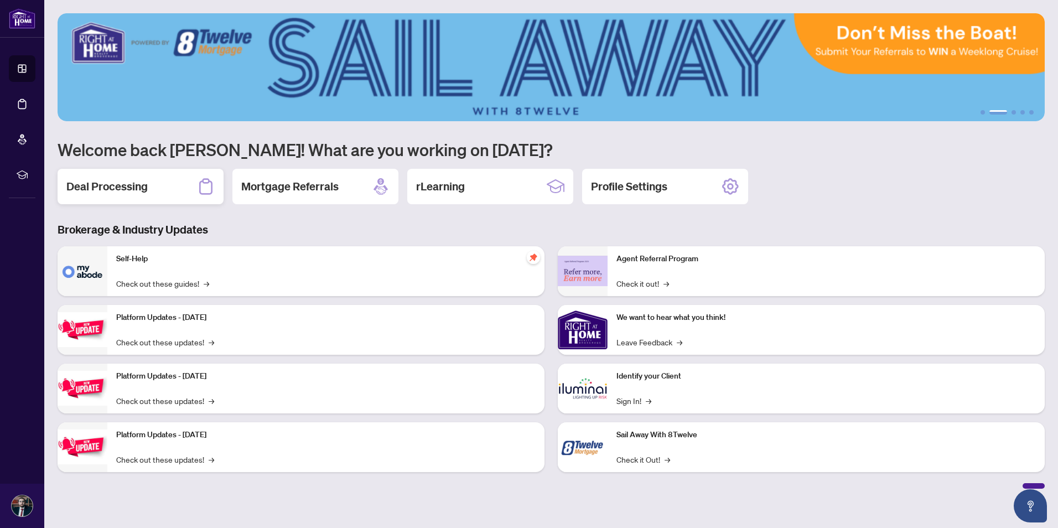
click at [175, 182] on div "Deal Processing" at bounding box center [141, 186] width 166 height 35
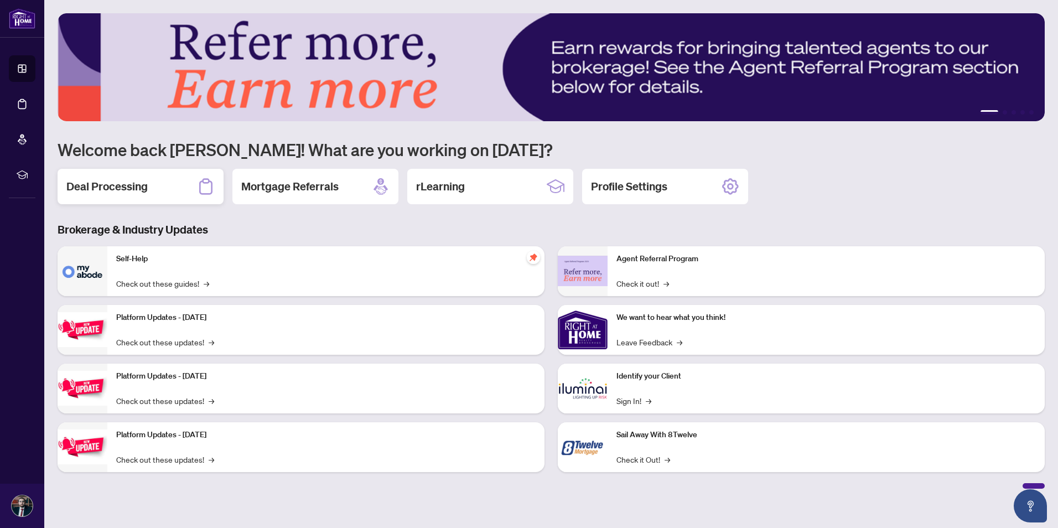
click at [190, 175] on div "Deal Processing" at bounding box center [141, 186] width 166 height 35
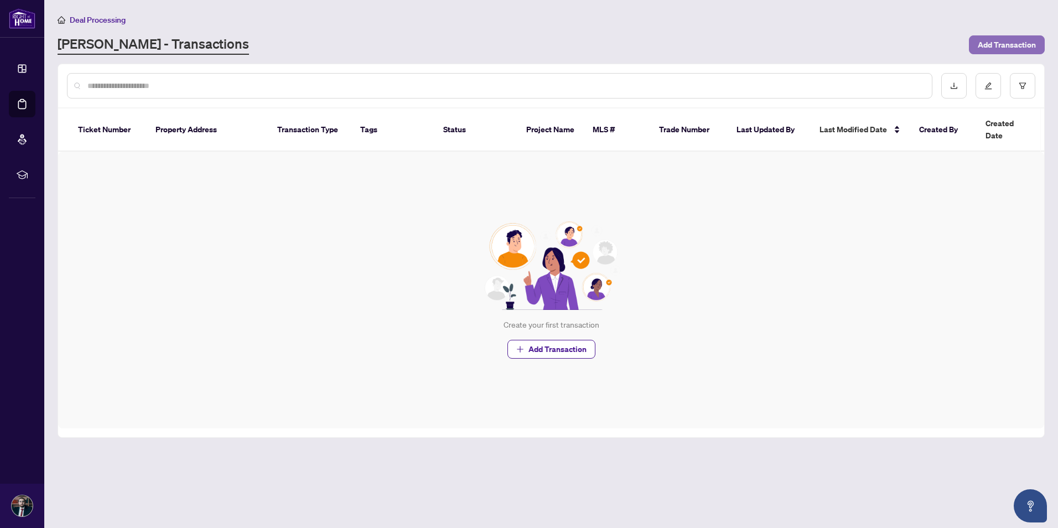
click at [994, 45] on span "Add Transaction" at bounding box center [1006, 45] width 58 height 18
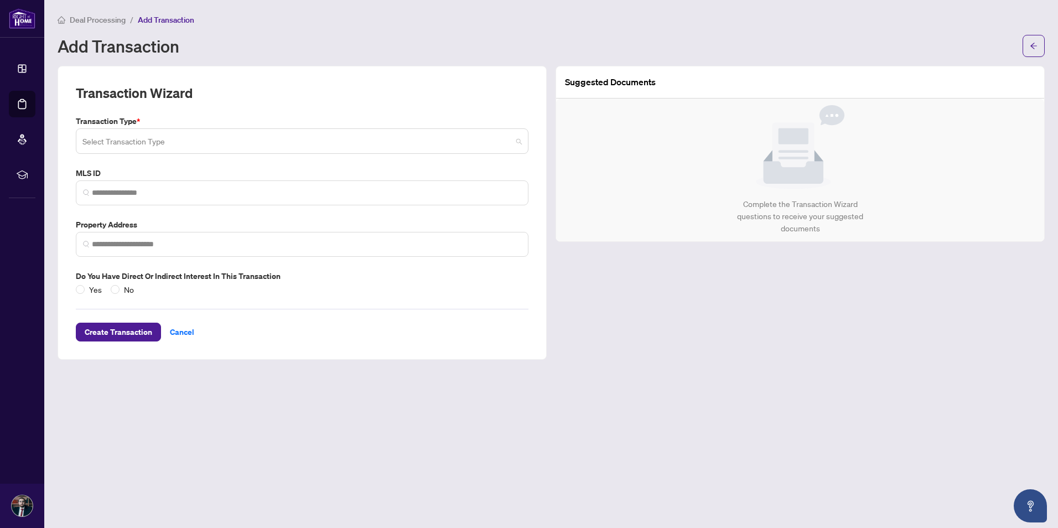
click at [170, 147] on input "search" at bounding box center [296, 143] width 429 height 24
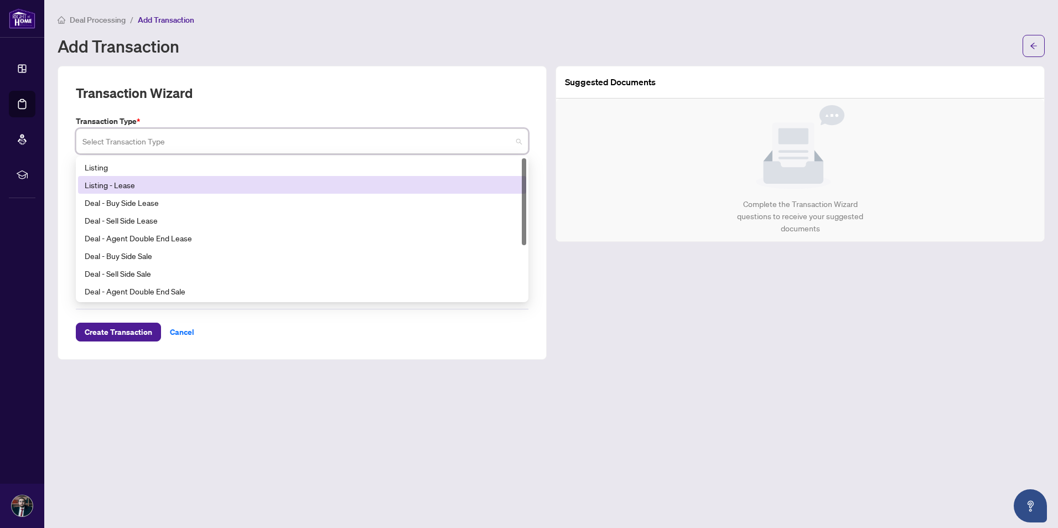
click at [168, 180] on div "Listing - Lease" at bounding box center [302, 185] width 435 height 12
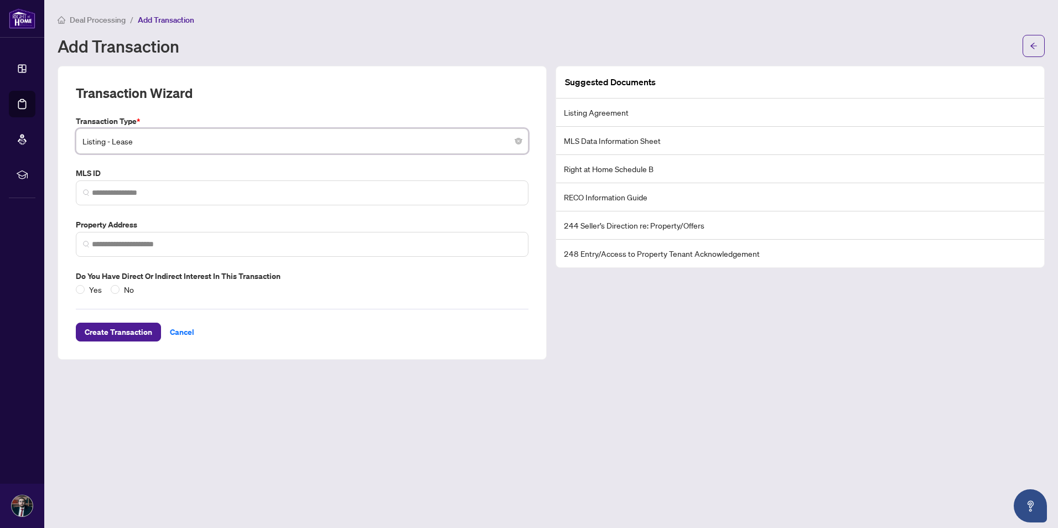
click at [103, 20] on span "Deal Processing" at bounding box center [98, 20] width 56 height 10
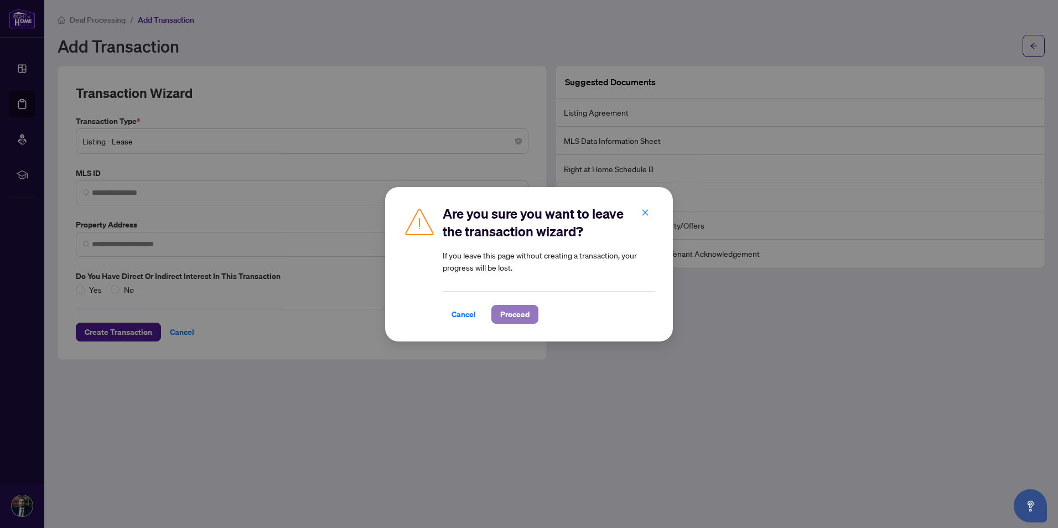
click at [518, 313] on span "Proceed" at bounding box center [514, 314] width 29 height 18
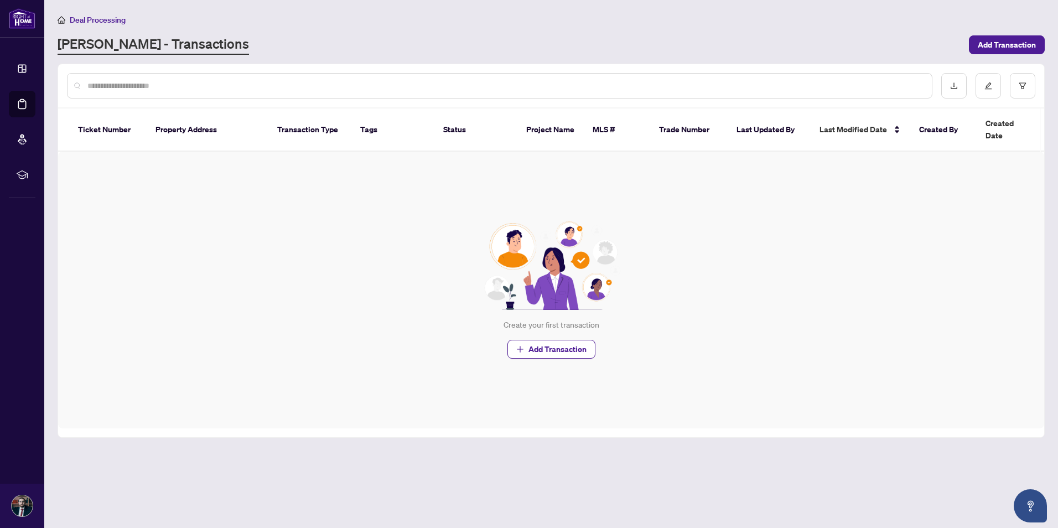
click at [117, 22] on span "Deal Processing" at bounding box center [98, 20] width 56 height 10
click at [81, 19] on span "Deal Processing" at bounding box center [98, 20] width 56 height 10
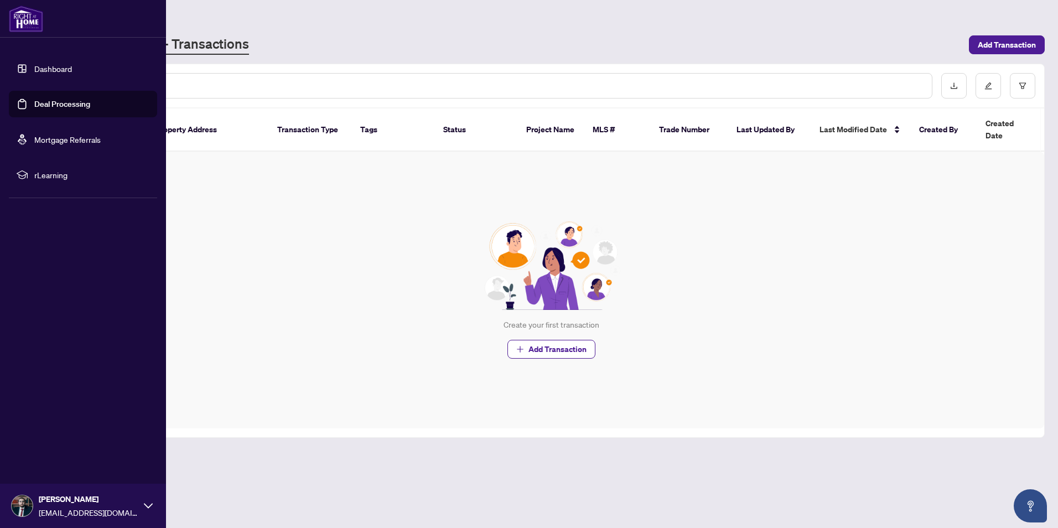
click at [69, 66] on link "Dashboard" at bounding box center [53, 69] width 38 height 10
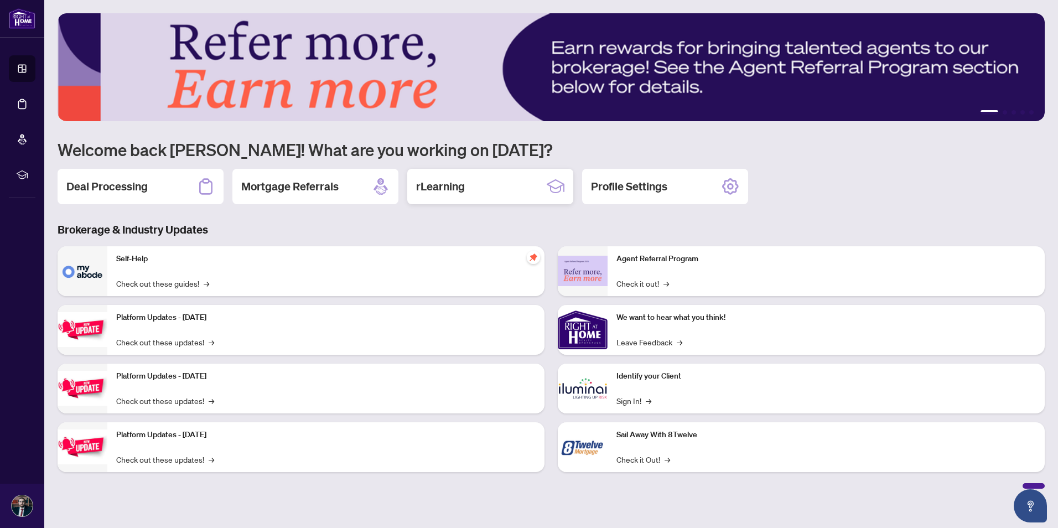
click at [543, 186] on div "rLearning" at bounding box center [490, 186] width 166 height 35
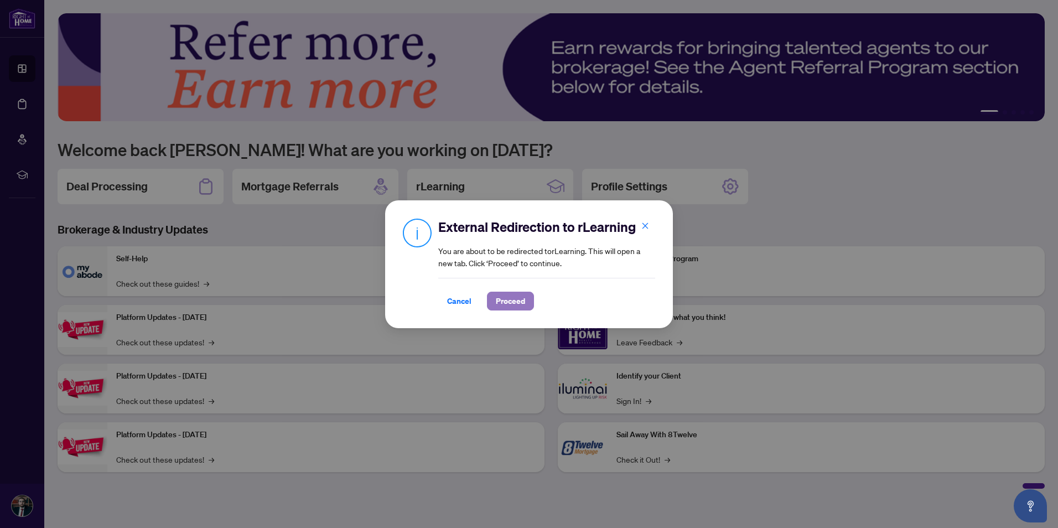
click at [513, 300] on span "Proceed" at bounding box center [510, 301] width 29 height 18
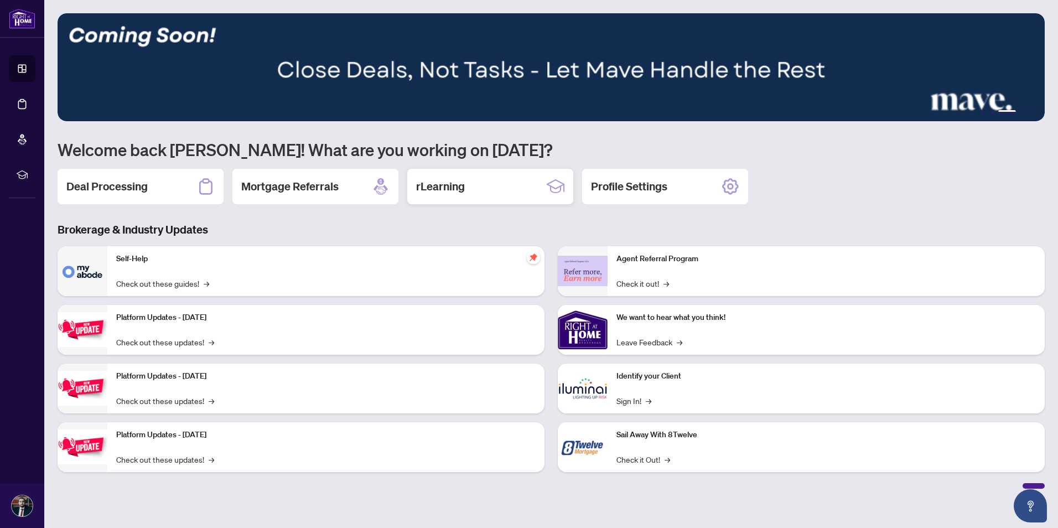
click at [541, 186] on div "rLearning" at bounding box center [490, 186] width 166 height 35
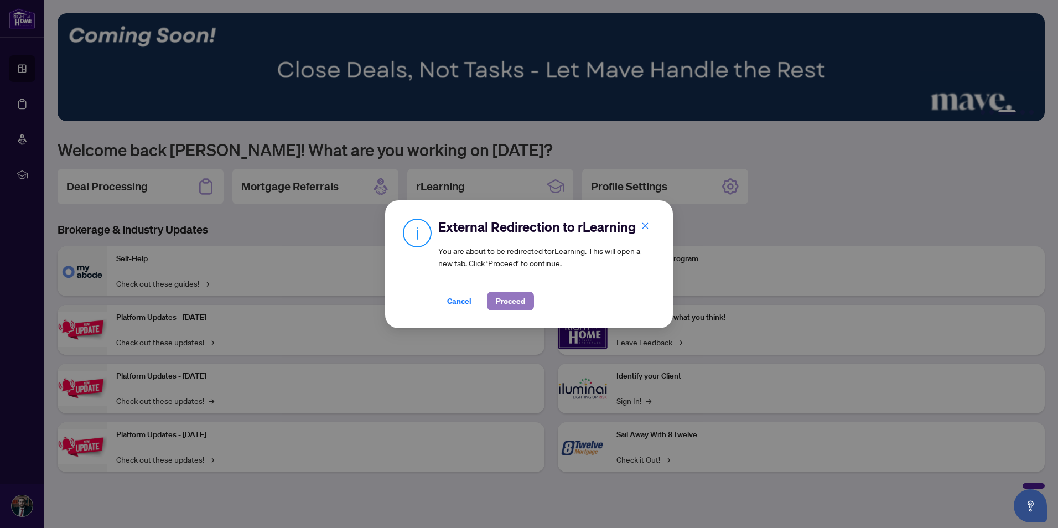
click at [495, 298] on button "Proceed" at bounding box center [510, 301] width 47 height 19
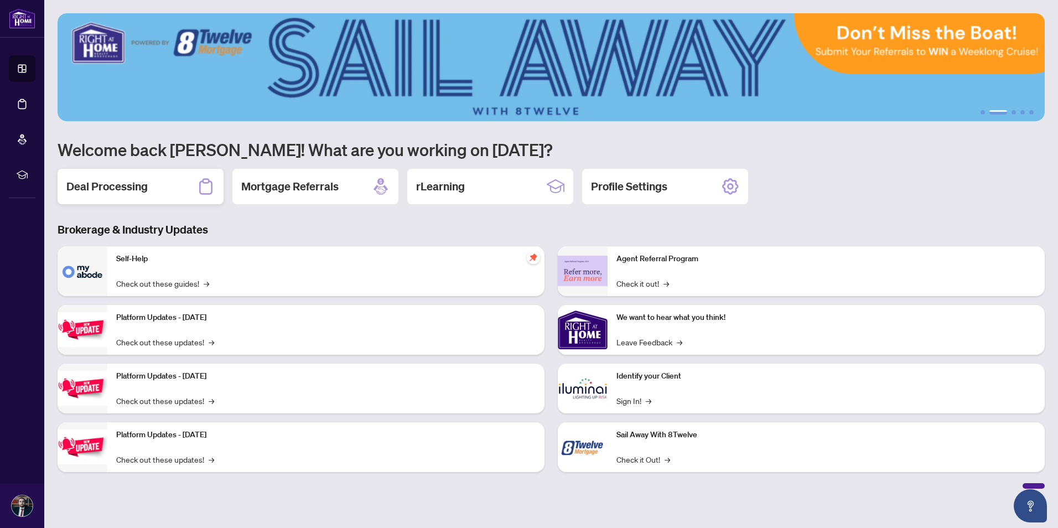
click at [131, 184] on h2 "Deal Processing" at bounding box center [106, 186] width 81 height 15
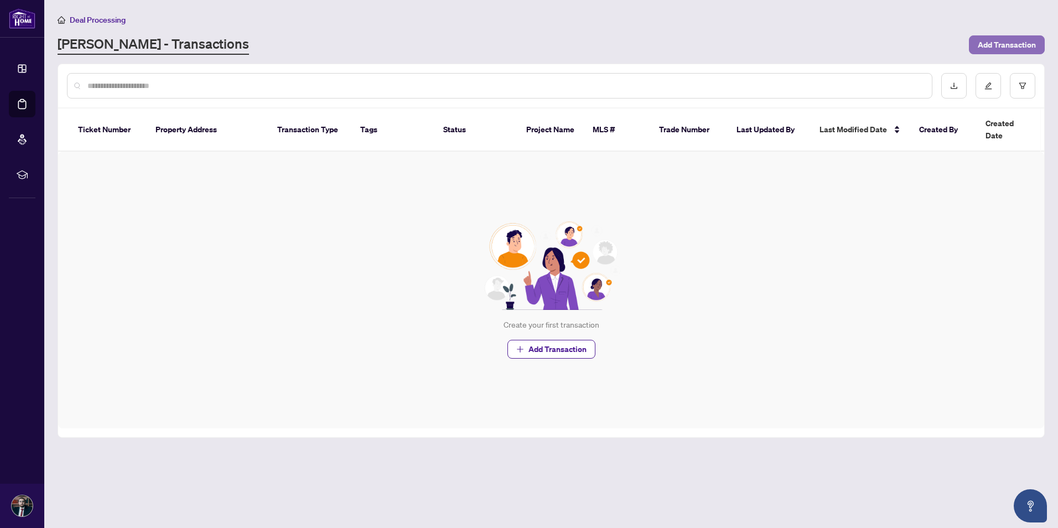
click at [1001, 43] on span "Add Transaction" at bounding box center [1006, 45] width 58 height 18
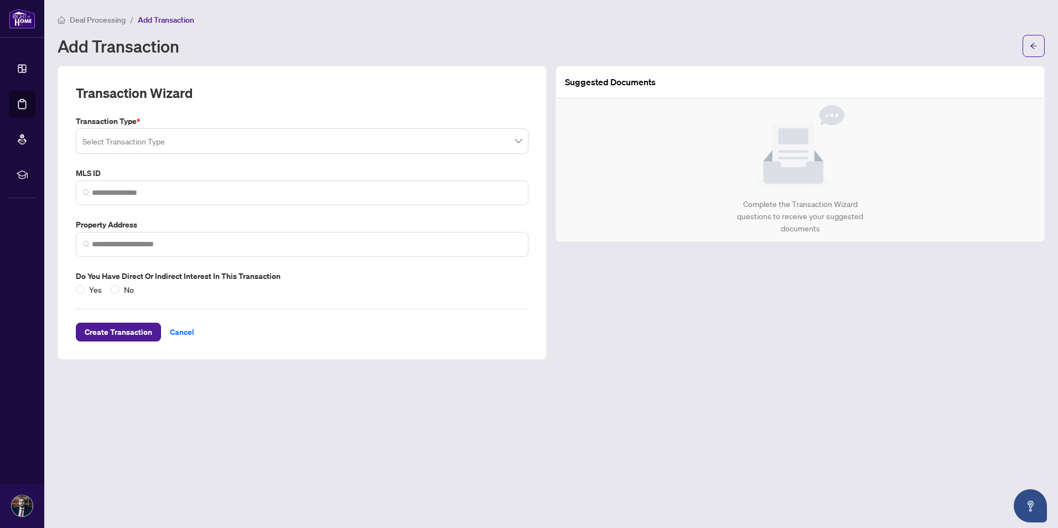
click at [473, 150] on input "search" at bounding box center [296, 143] width 429 height 24
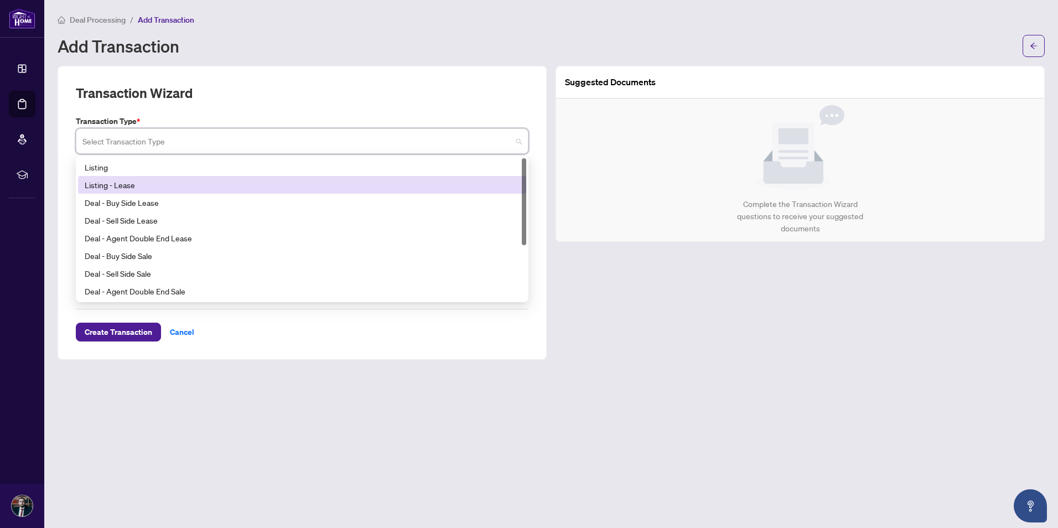
click at [388, 182] on div "Listing - Lease" at bounding box center [302, 185] width 435 height 12
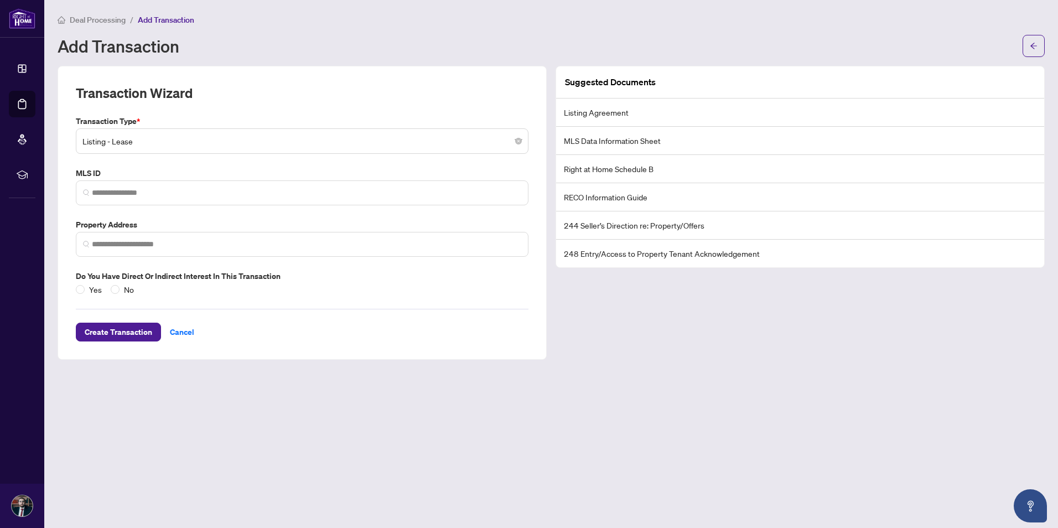
click at [626, 166] on li "Right at Home Schedule B" at bounding box center [800, 169] width 488 height 28
